Goal: Task Accomplishment & Management: Use online tool/utility

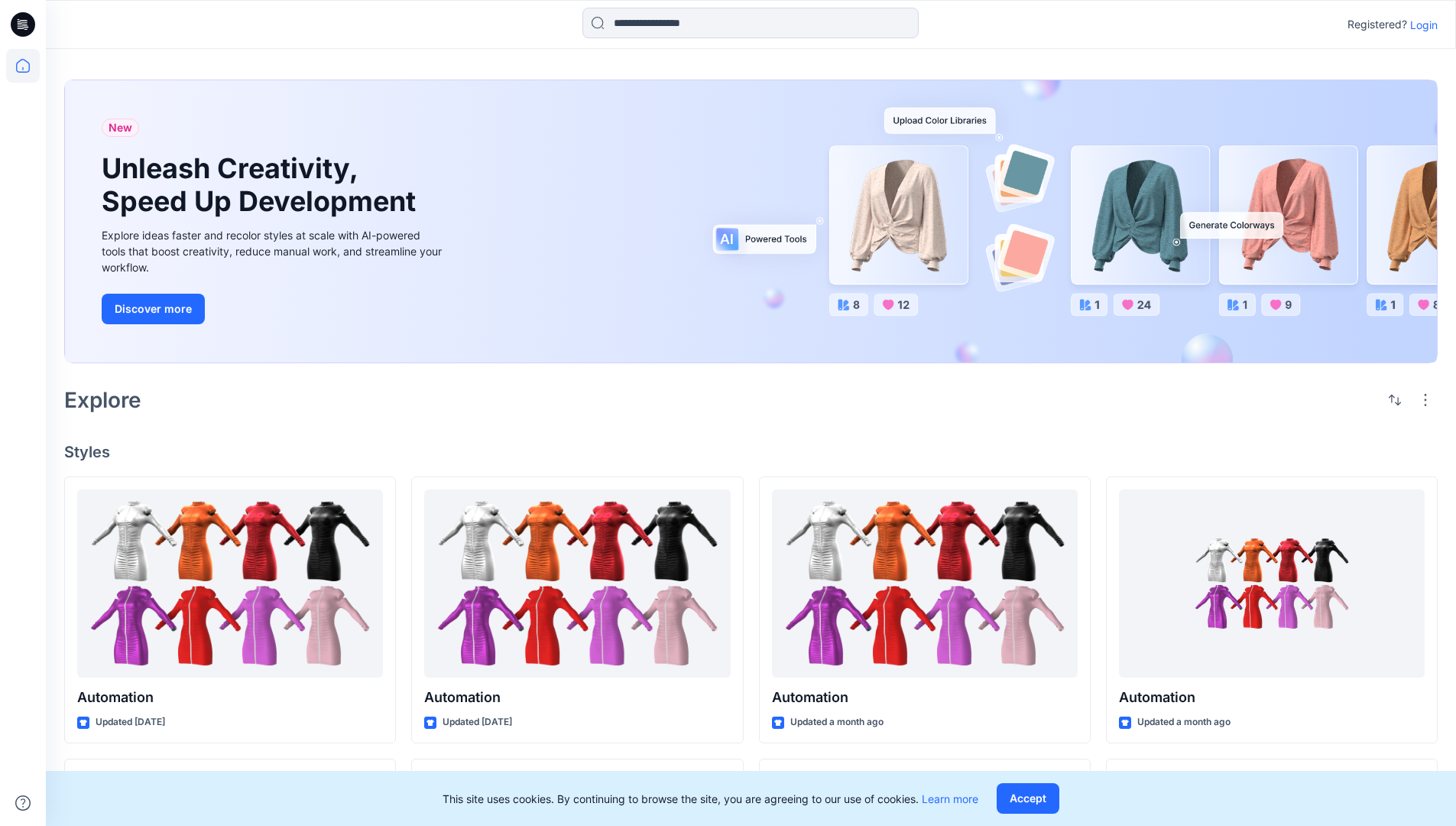
click at [1420, 25] on p "Login" at bounding box center [1424, 25] width 28 height 16
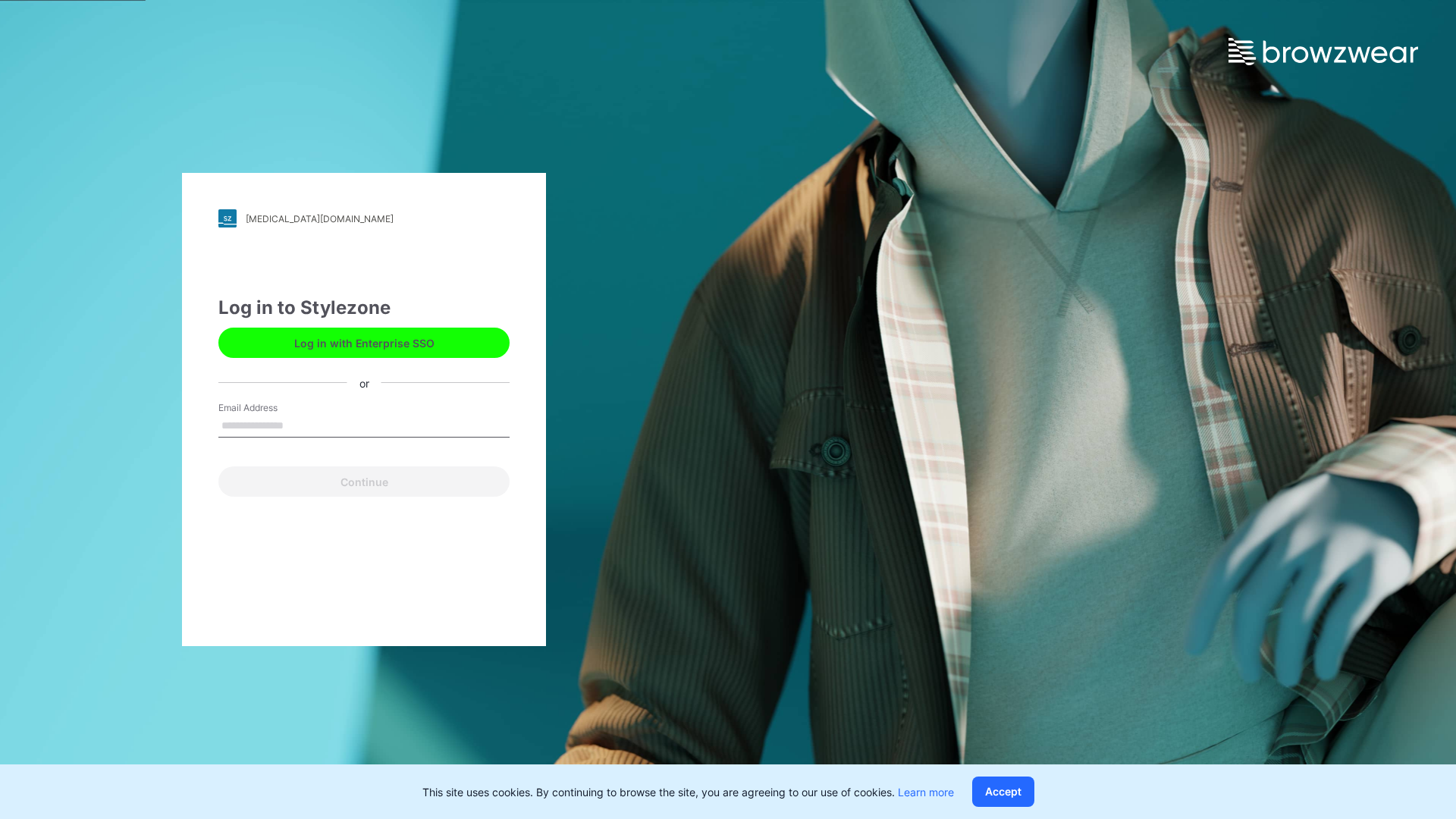
click at [300, 425] on input "Email Address" at bounding box center [364, 426] width 292 height 23
type input "**********"
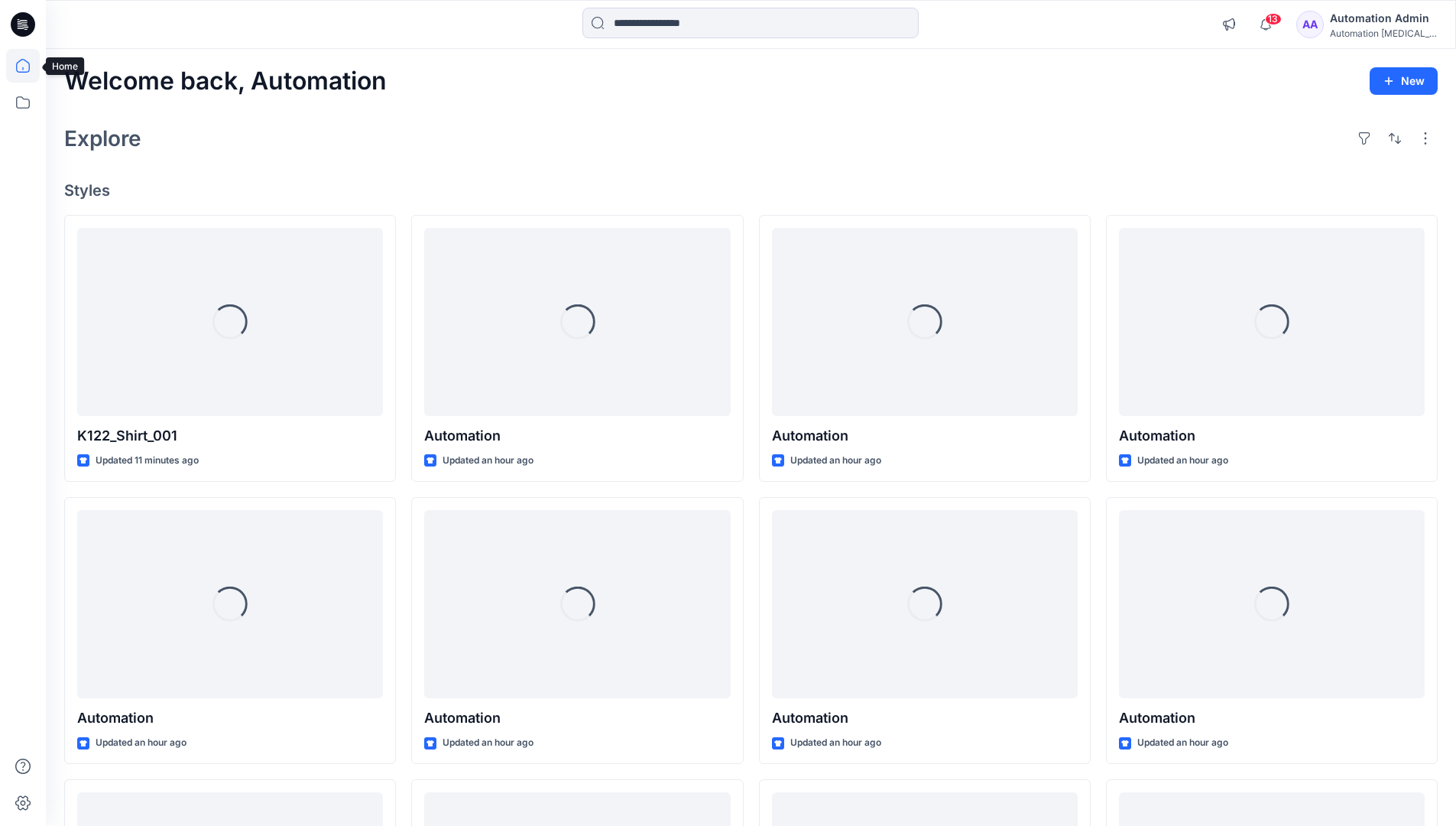
click at [29, 66] on icon at bounding box center [23, 66] width 14 height 14
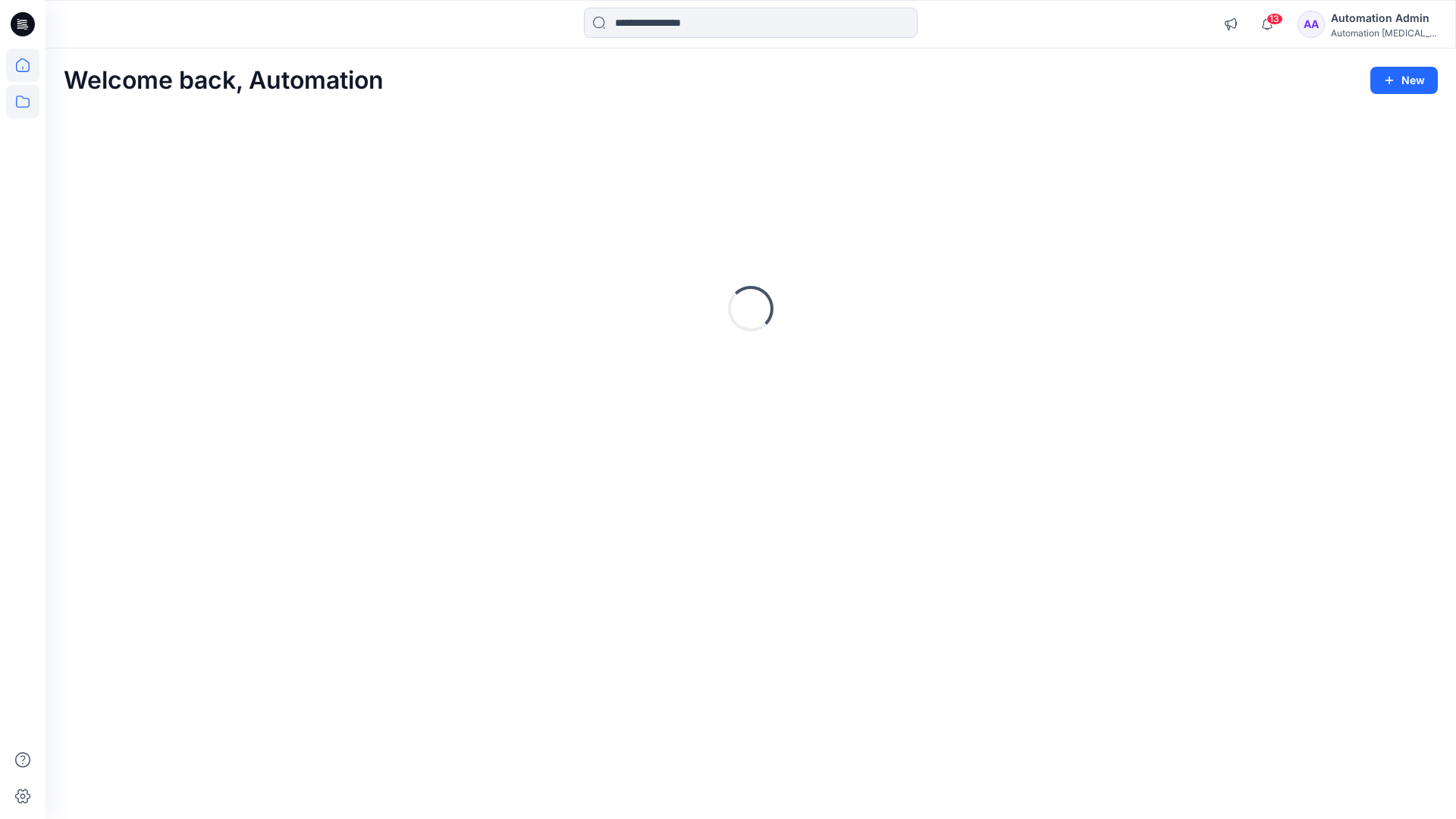
click at [23, 103] on icon at bounding box center [22, 101] width 33 height 33
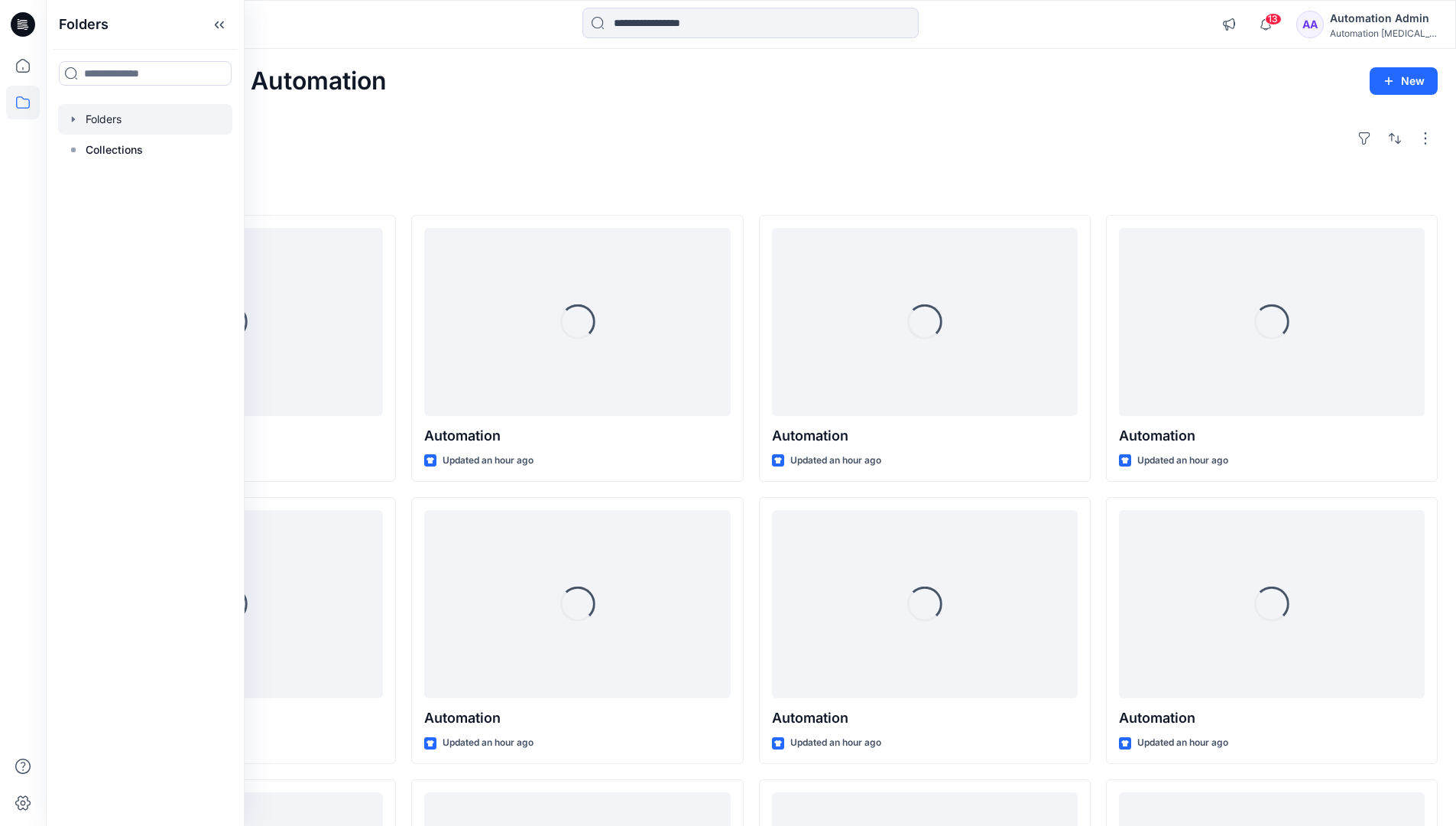
click at [103, 117] on div at bounding box center [145, 119] width 174 height 30
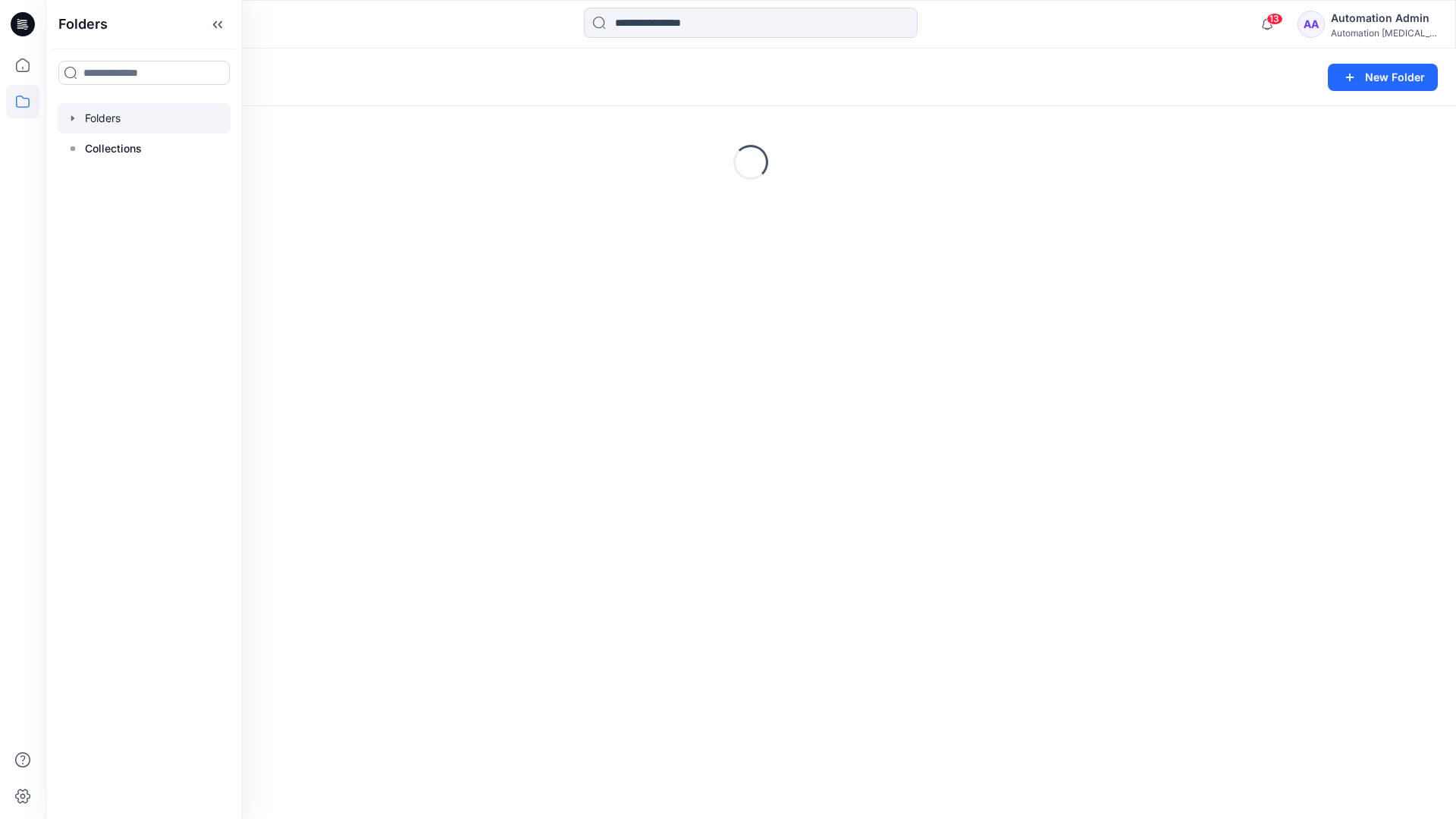
click at [749, 580] on div "Folders New Folder Loading..." at bounding box center [751, 434] width 1410 height 770
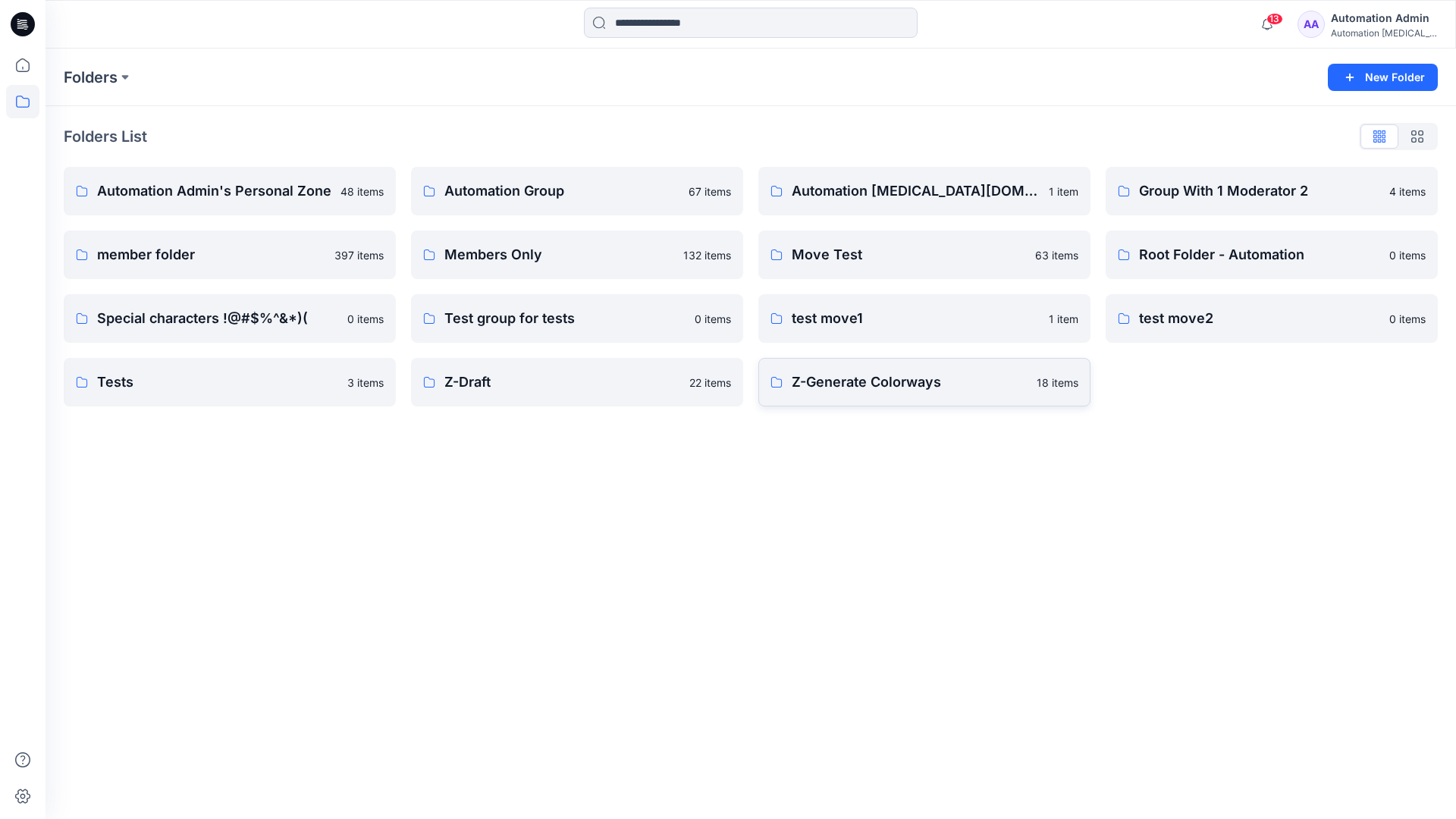
click at [864, 390] on p "Z-Generate Colorways" at bounding box center [910, 382] width 236 height 21
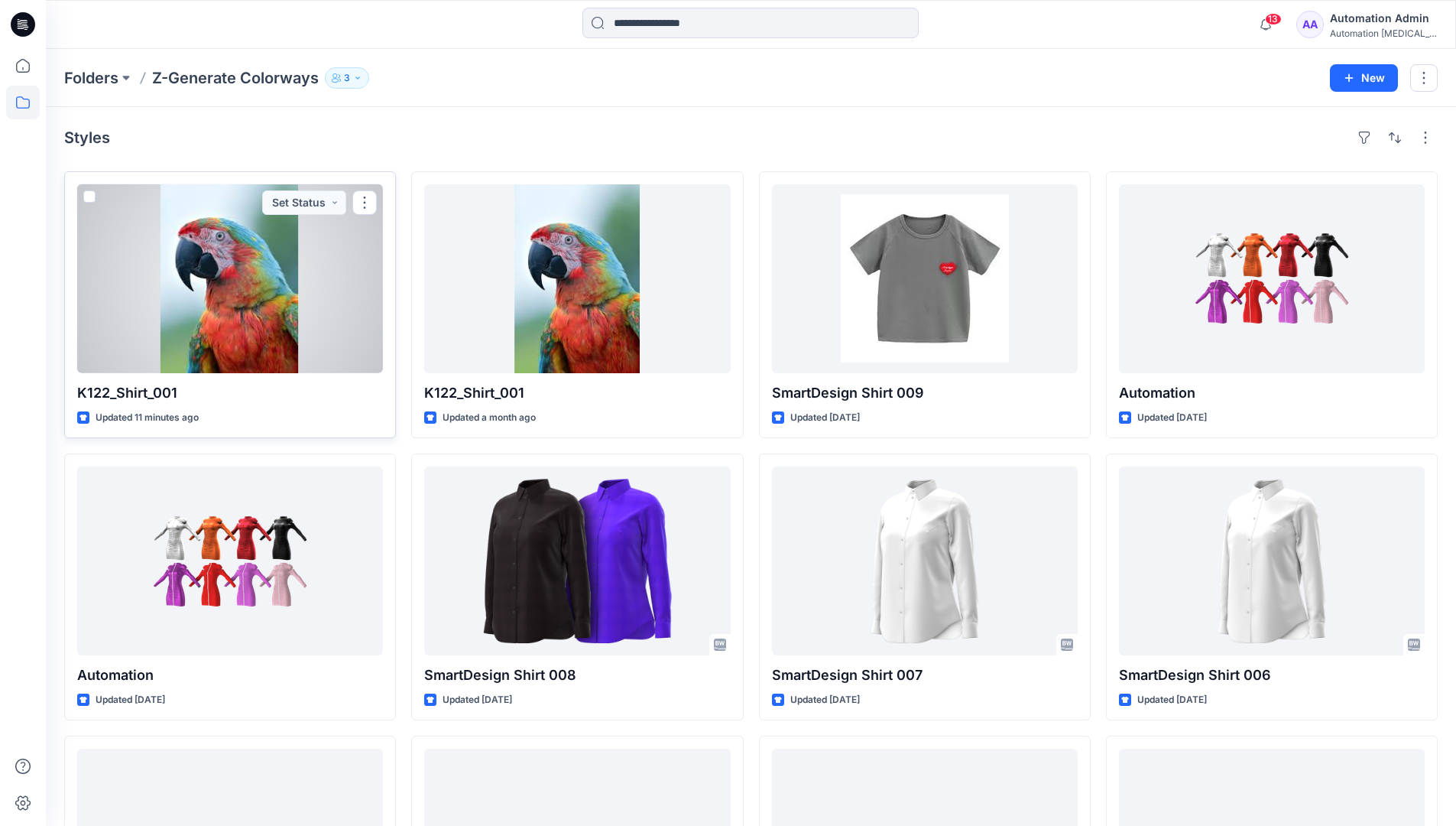
click at [90, 198] on span at bounding box center [89, 196] width 12 height 12
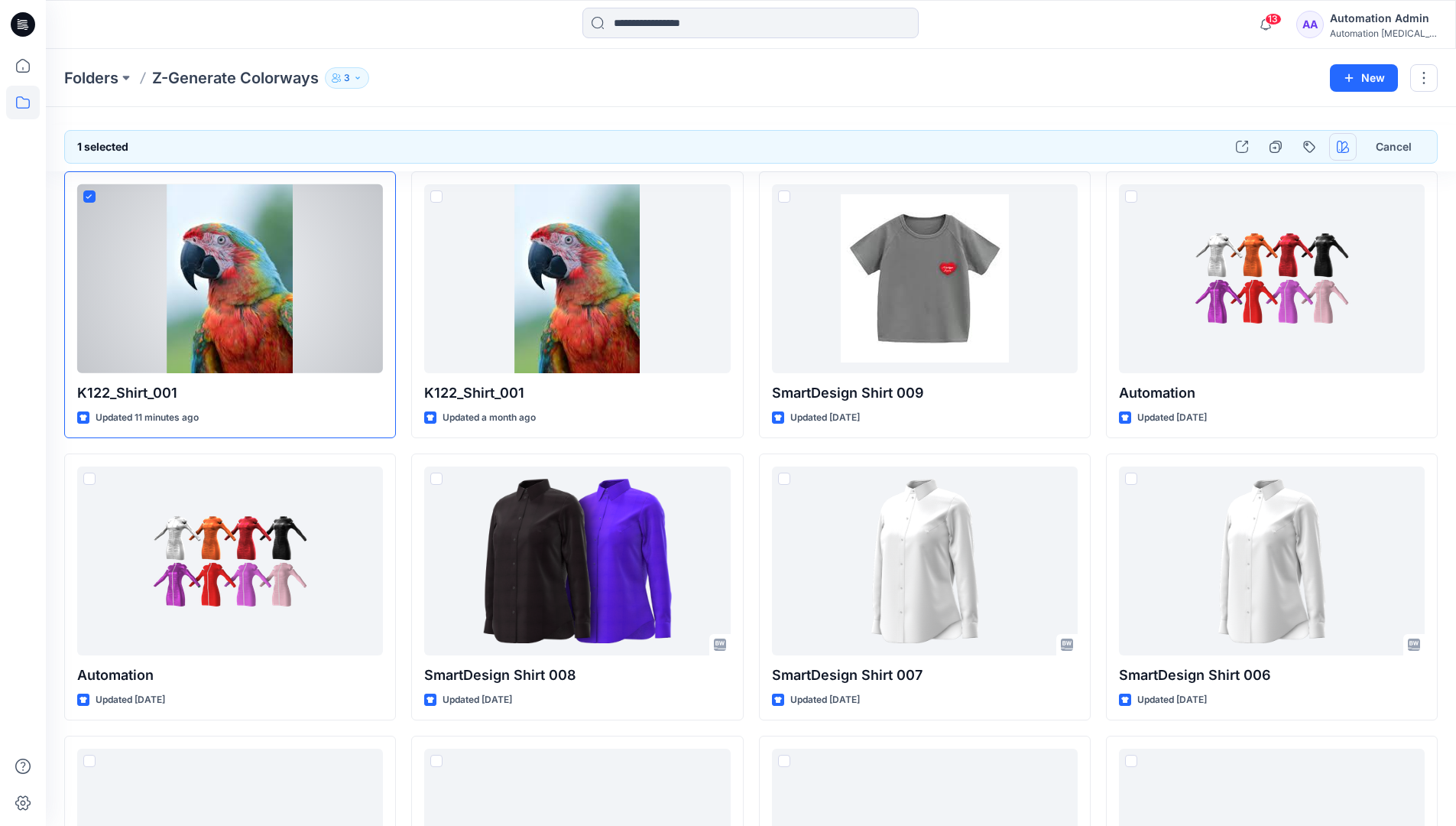
click at [1341, 149] on icon "button" at bounding box center [1343, 146] width 12 height 12
